Goal: Download file/media

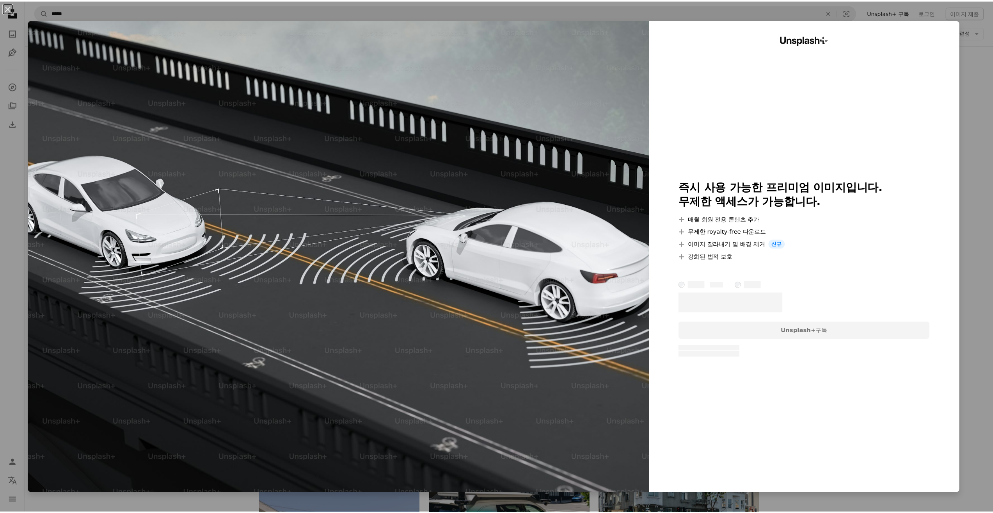
scroll to position [0, 117]
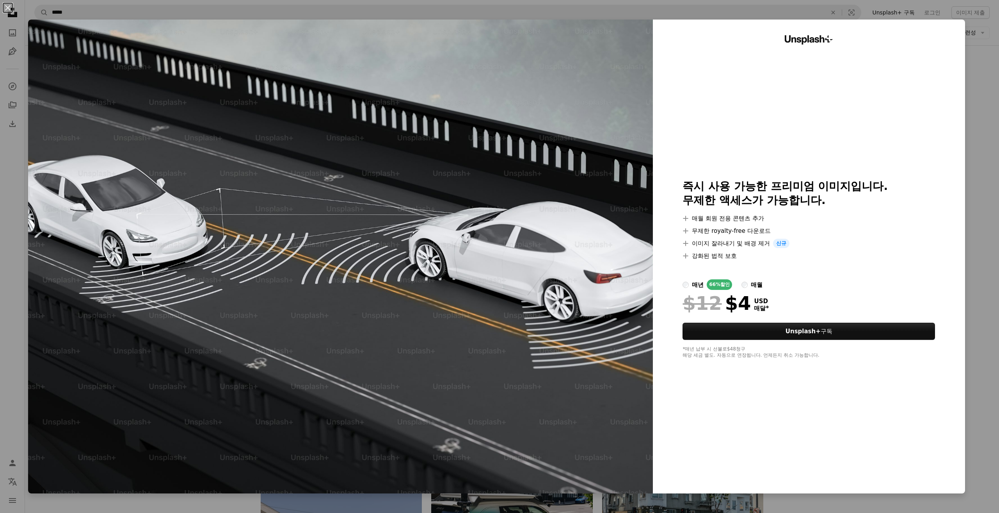
click at [964, 75] on div "An X shape Unsplash+ 즉시 사용 가능한 프리미엄 이미지입니다. 무제한 액세스가 가능합니다. A plus sign 매월 회원 전…" at bounding box center [499, 256] width 999 height 513
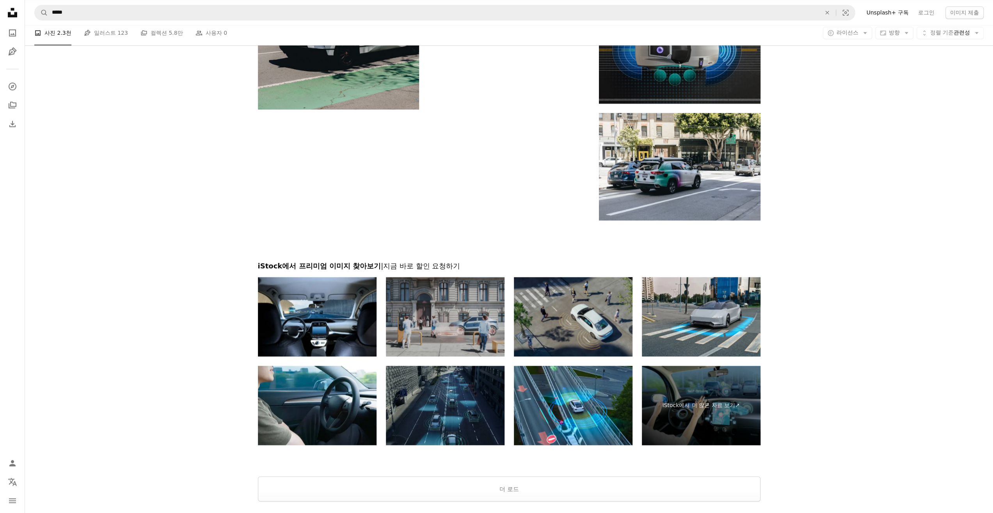
scroll to position [1170, 0]
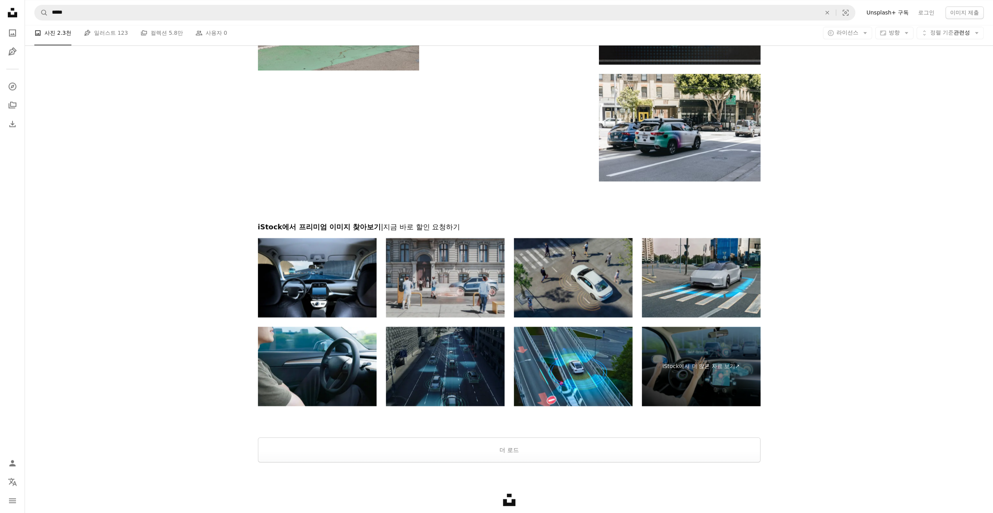
click at [438, 374] on img at bounding box center [445, 365] width 119 height 79
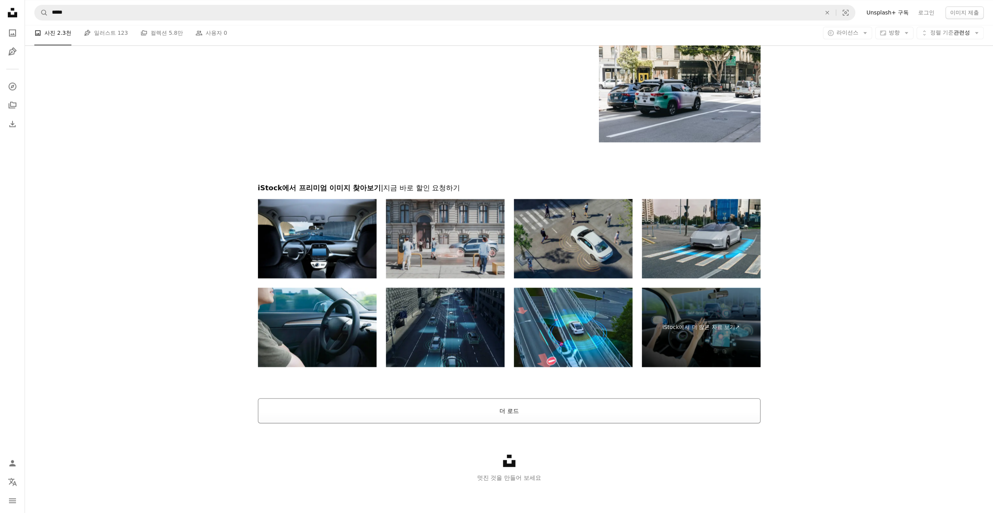
click at [538, 422] on button "더 로드" at bounding box center [509, 410] width 503 height 25
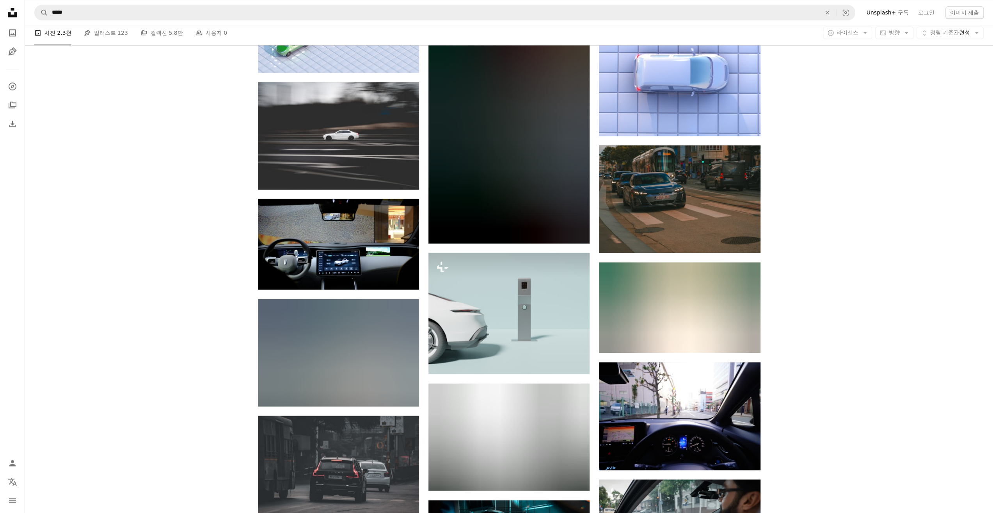
scroll to position [4059, 0]
